Goal: Task Accomplishment & Management: Complete application form

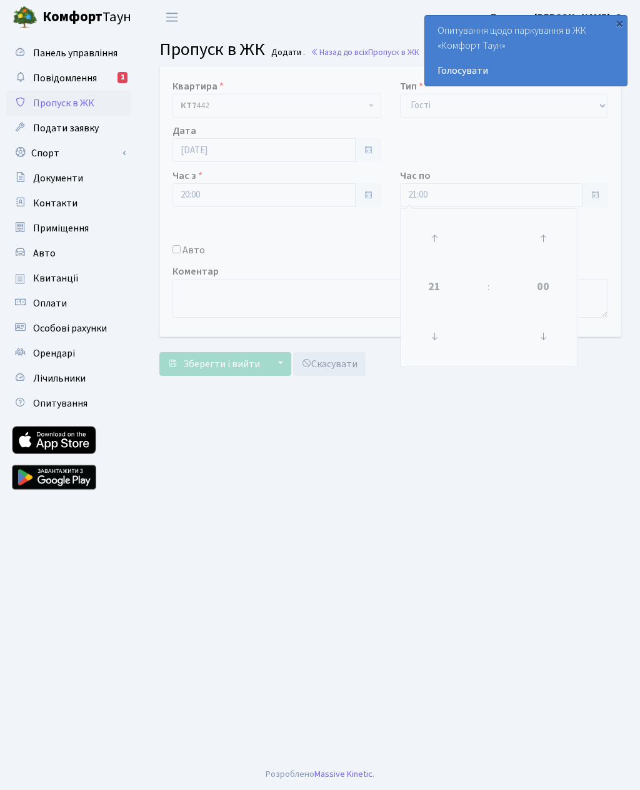
select select "3"
click at [439, 232] on icon at bounding box center [435, 238] width 34 height 34
click at [448, 233] on icon at bounding box center [435, 238] width 34 height 34
click at [444, 238] on icon at bounding box center [435, 238] width 34 height 34
click at [439, 239] on icon at bounding box center [435, 238] width 34 height 34
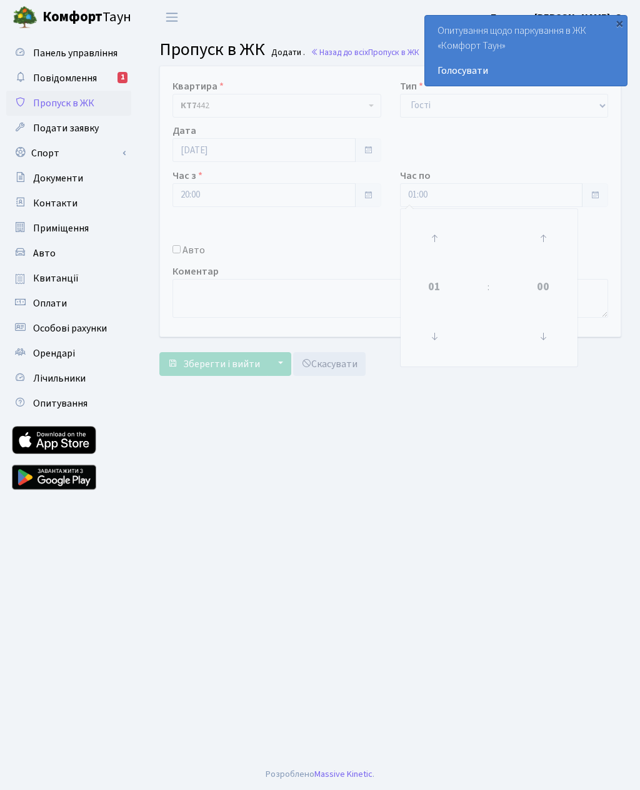
click at [441, 331] on icon at bounding box center [435, 337] width 34 height 34
click at [438, 342] on icon at bounding box center [435, 337] width 34 height 34
type input "23:00"
click at [179, 248] on input "Авто" at bounding box center [177, 249] width 8 height 8
checkbox input "true"
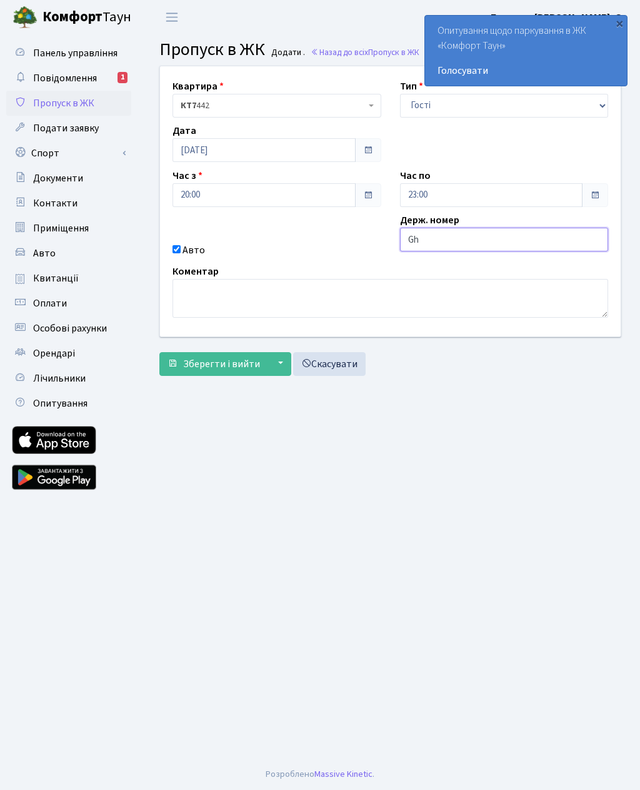
type input "G"
type input "GMH649"
click at [240, 365] on span "Зберегти і вийти" at bounding box center [221, 364] width 77 height 14
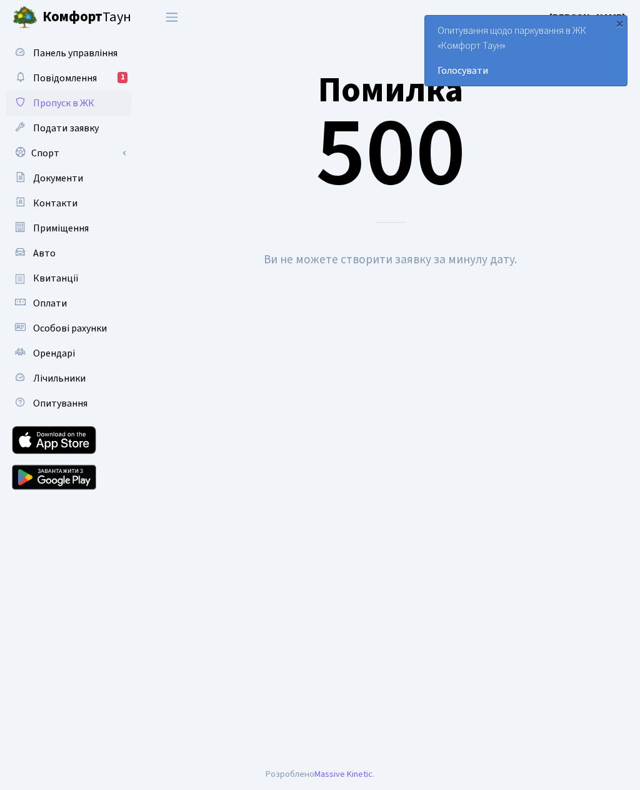
click at [620, 25] on div "×" at bounding box center [620, 23] width 13 height 13
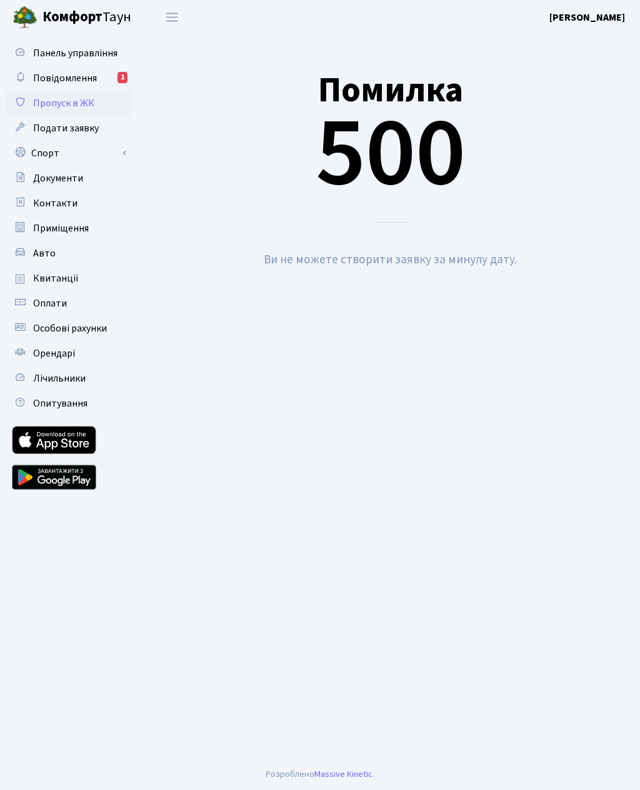
click at [91, 101] on span "Пропуск в ЖК" at bounding box center [63, 103] width 61 height 14
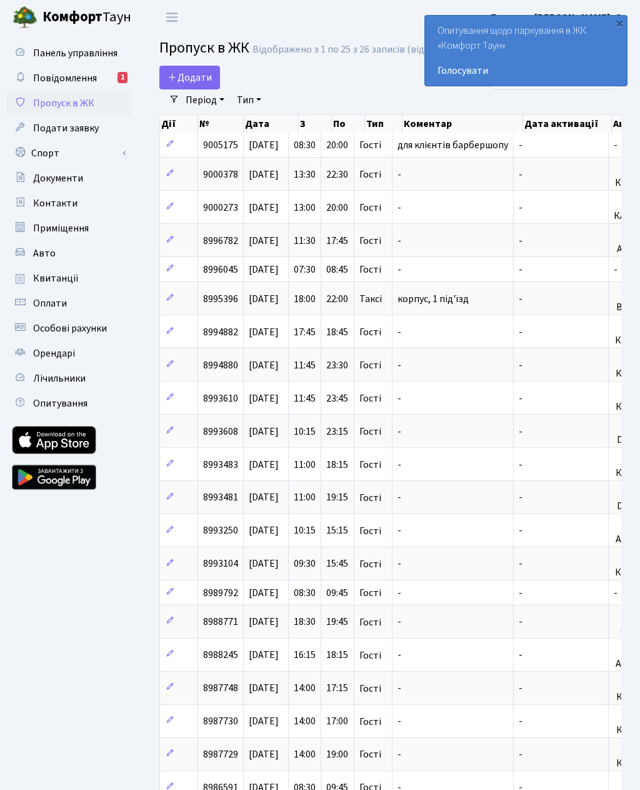
select select "25"
click at [624, 28] on div "×" at bounding box center [620, 23] width 13 height 13
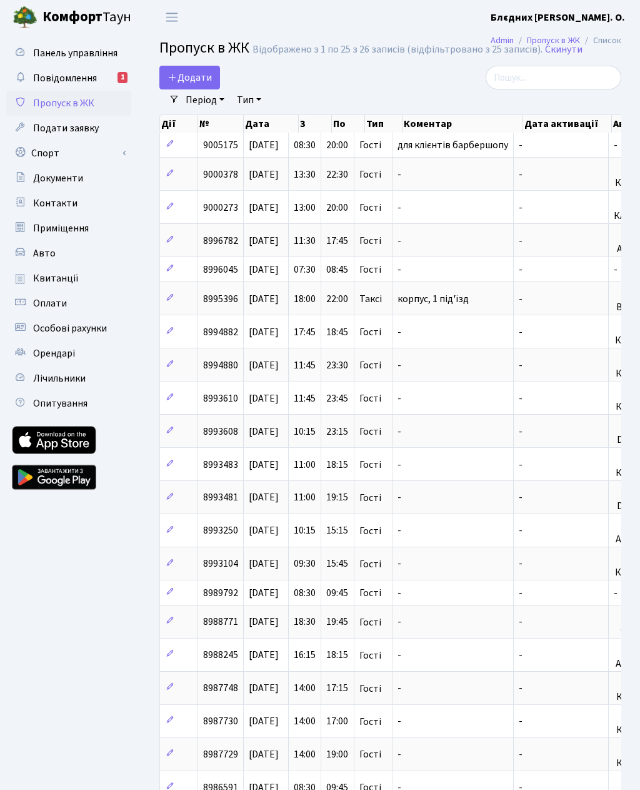
click at [191, 83] on span "Додати" at bounding box center [190, 78] width 44 height 14
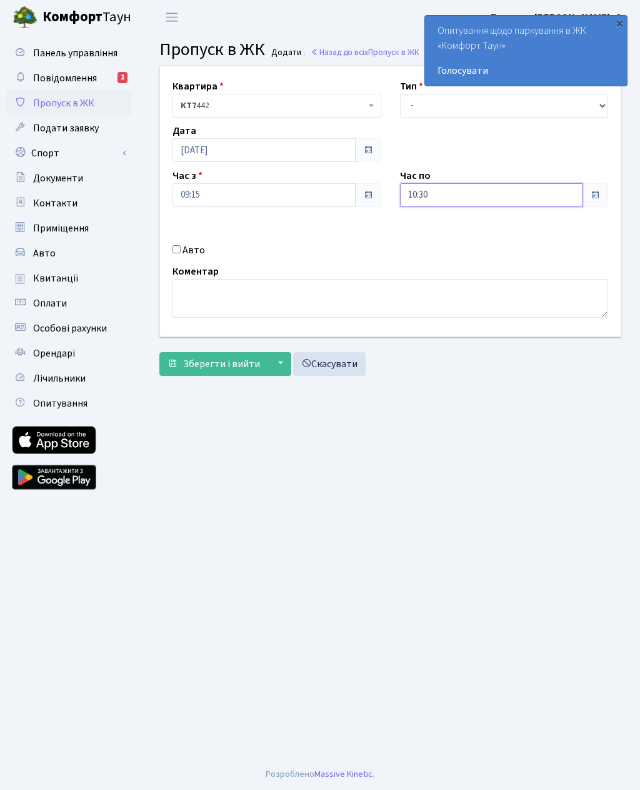
click at [498, 197] on input "10:30" at bounding box center [491, 195] width 183 height 24
click at [450, 239] on icon at bounding box center [435, 238] width 34 height 34
click at [437, 240] on icon at bounding box center [435, 238] width 34 height 34
click at [439, 242] on icon at bounding box center [435, 238] width 34 height 34
click at [440, 246] on icon at bounding box center [435, 238] width 34 height 34
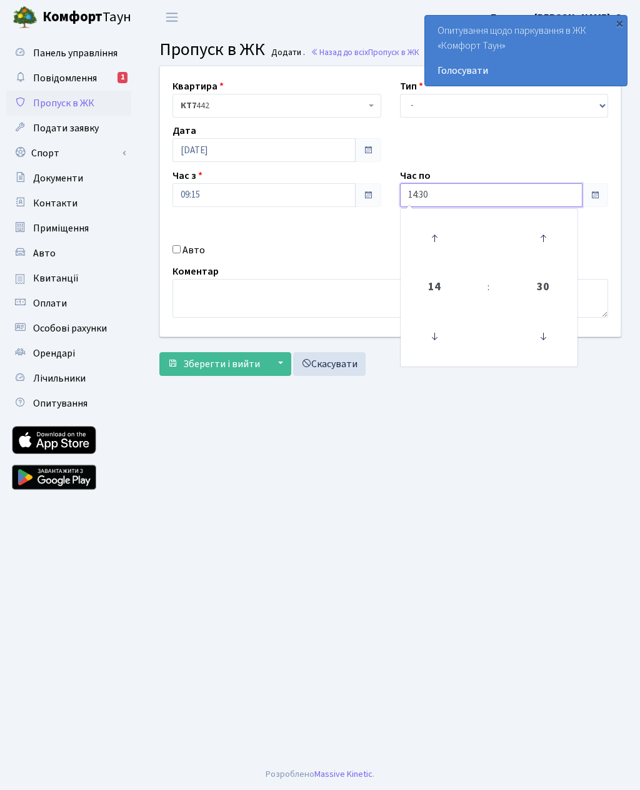
click at [442, 242] on icon at bounding box center [435, 238] width 34 height 34
click at [439, 241] on icon at bounding box center [435, 238] width 34 height 34
click at [442, 241] on icon at bounding box center [435, 238] width 34 height 34
click at [431, 241] on icon at bounding box center [435, 238] width 34 height 34
click at [436, 238] on icon at bounding box center [435, 238] width 34 height 34
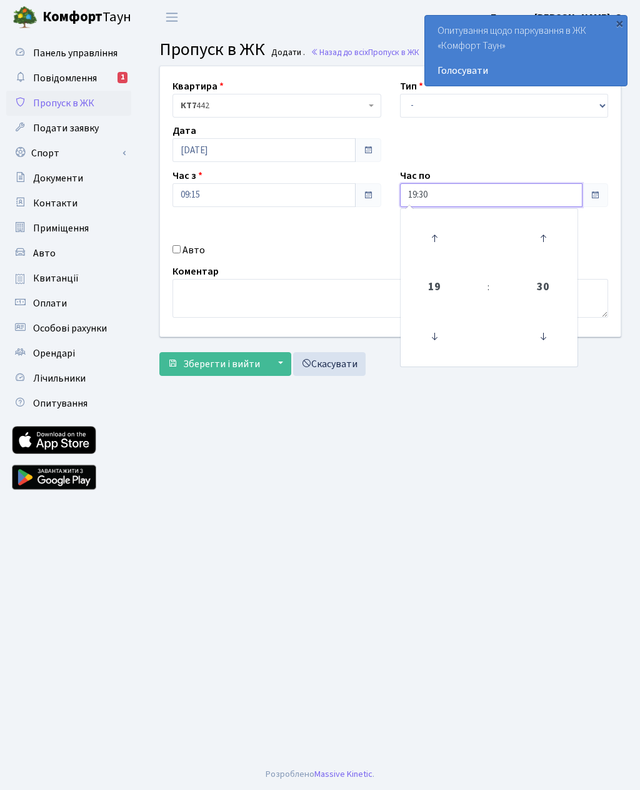
click at [442, 233] on icon at bounding box center [435, 238] width 34 height 34
click at [442, 240] on icon at bounding box center [435, 238] width 34 height 34
click at [443, 240] on icon at bounding box center [435, 238] width 34 height 34
click at [440, 243] on icon at bounding box center [435, 238] width 34 height 34
click at [434, 239] on icon at bounding box center [435, 238] width 34 height 34
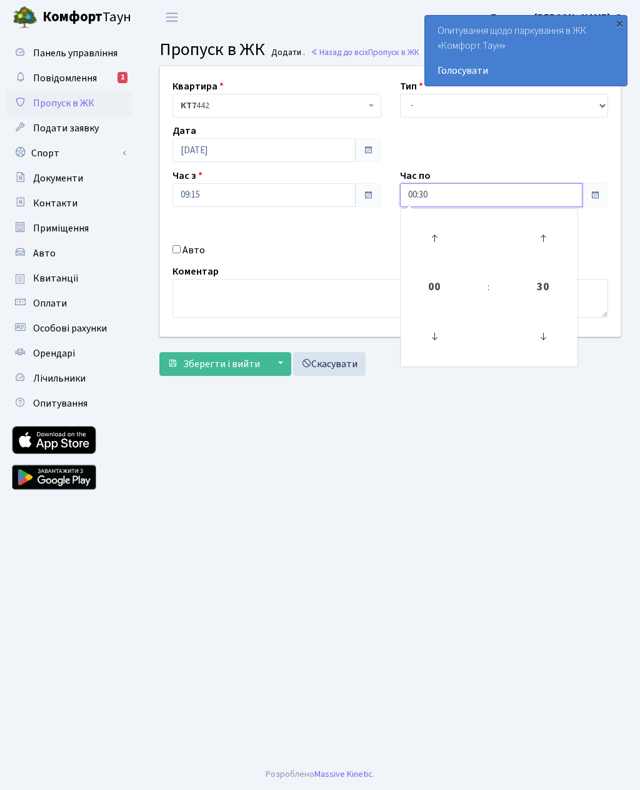
click at [433, 336] on icon at bounding box center [435, 337] width 34 height 34
type input "23:30"
click at [191, 254] on label "Авто" at bounding box center [194, 250] width 23 height 15
click at [181, 253] on input "Авто" at bounding box center [177, 249] width 8 height 8
checkbox input "true"
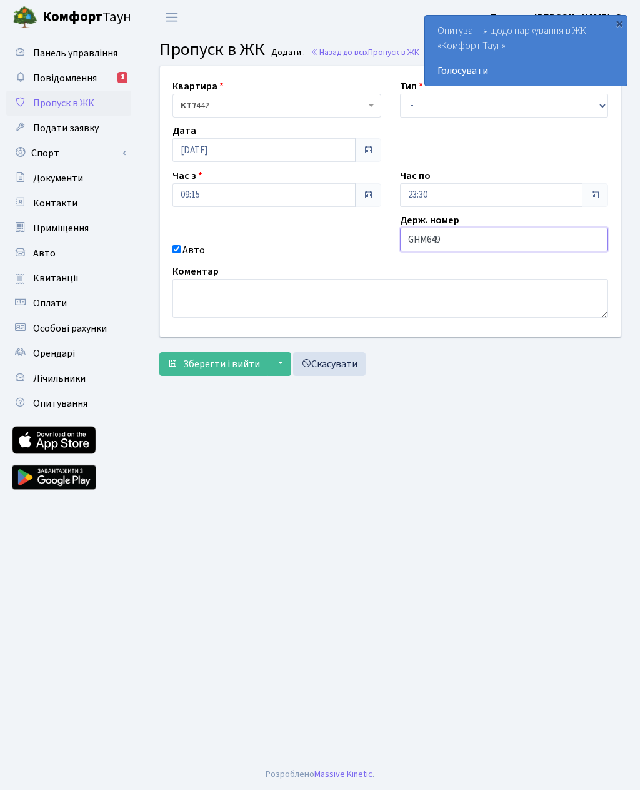
type input "GHM649"
click at [227, 363] on span "Зберегти і вийти" at bounding box center [221, 364] width 77 height 14
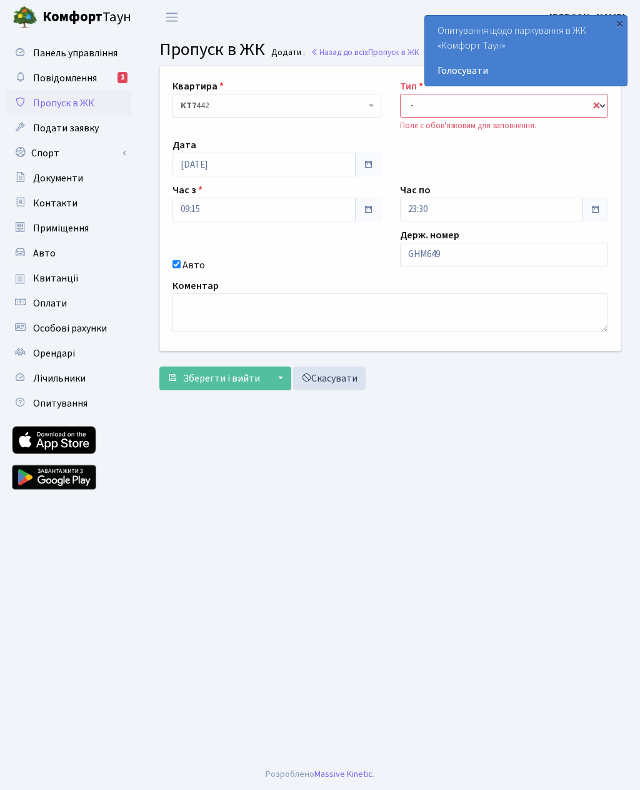
click at [506, 108] on select "- Доставка Таксі Гості Сервіс" at bounding box center [504, 106] width 209 height 24
select select "3"
click at [228, 384] on span "Зберегти і вийти" at bounding box center [221, 378] width 77 height 14
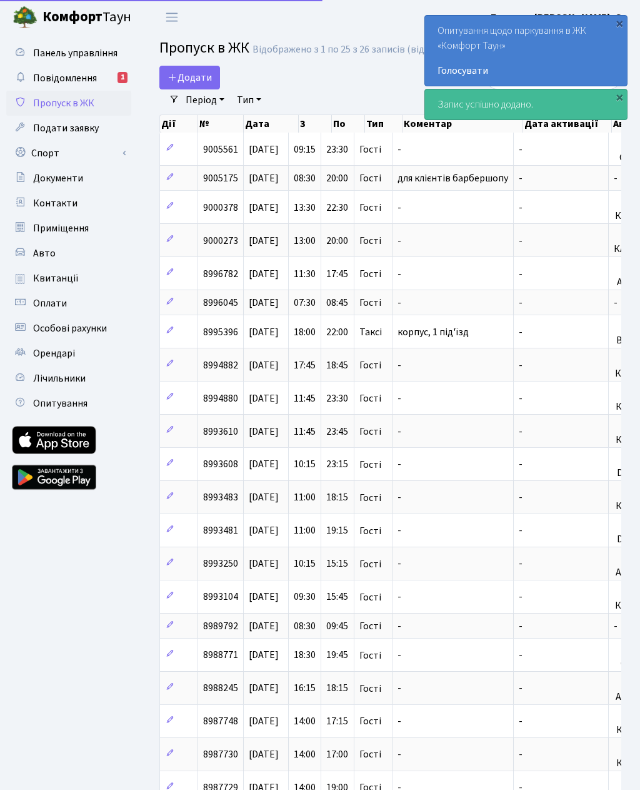
select select "25"
